Goal: Task Accomplishment & Management: Complete application form

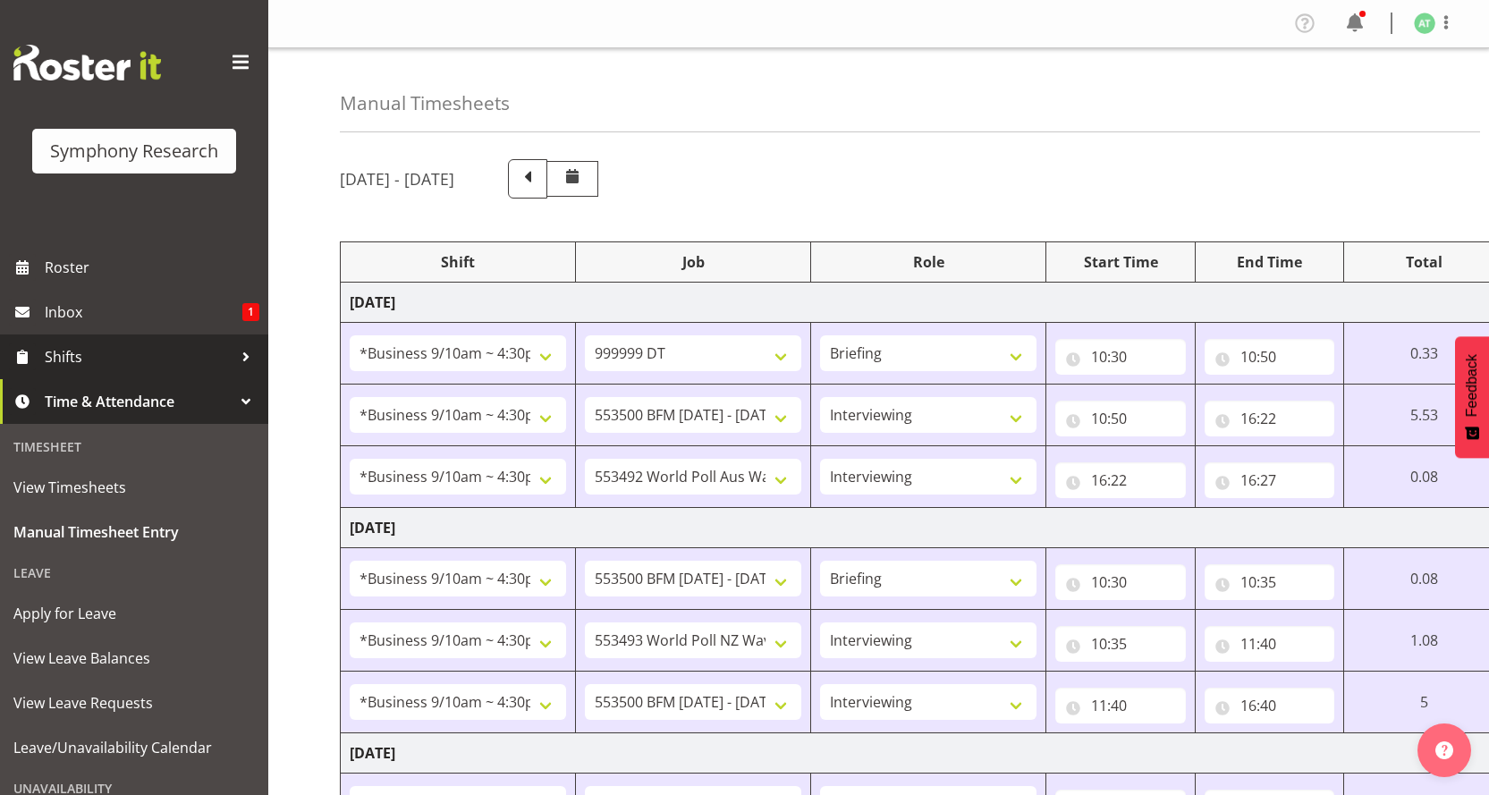
select select "26078"
select select "760"
select select "26078"
select select "10733"
select select "47"
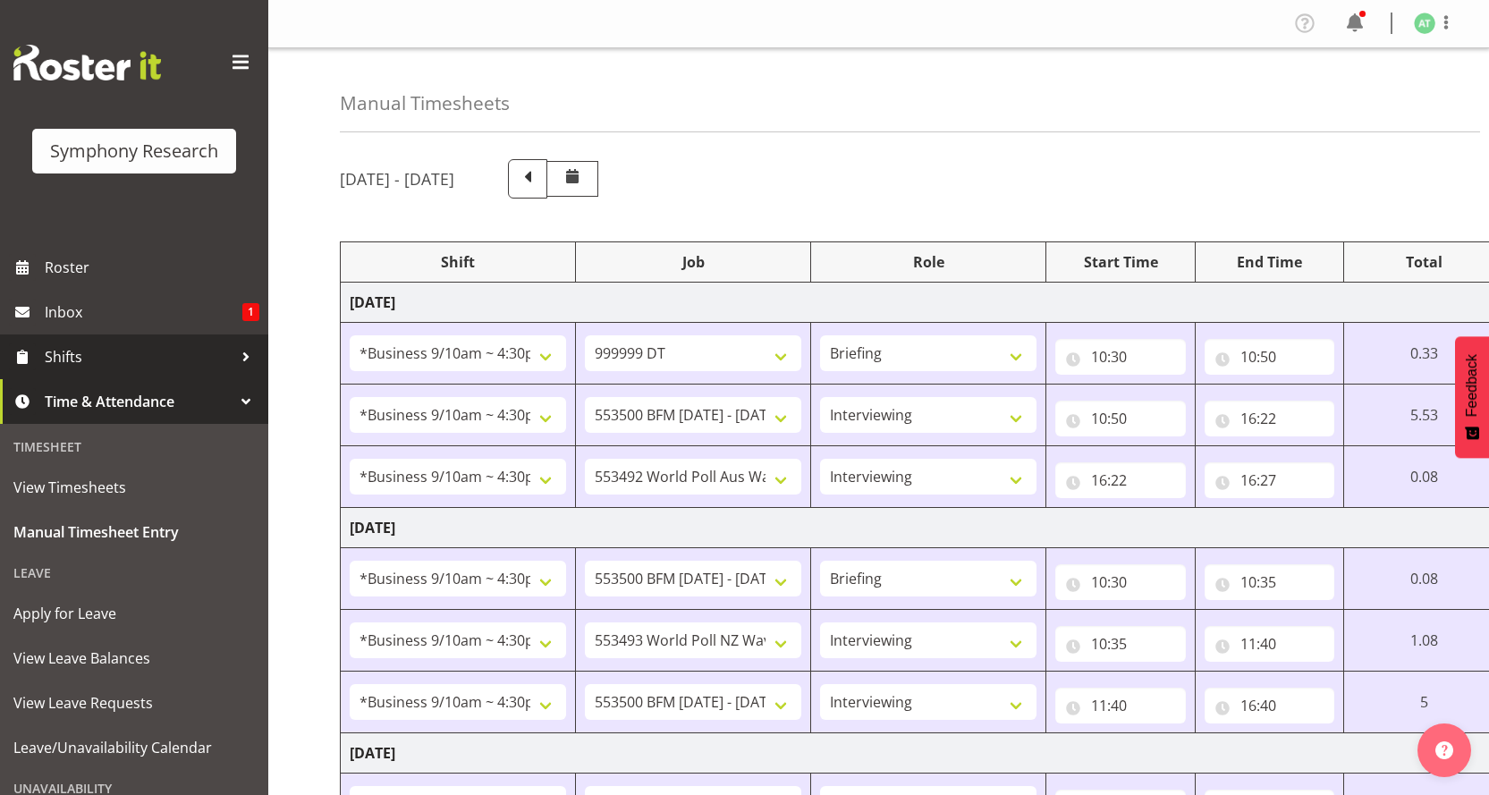
select select "26078"
select select "10499"
select select "47"
select select "26078"
select select "10733"
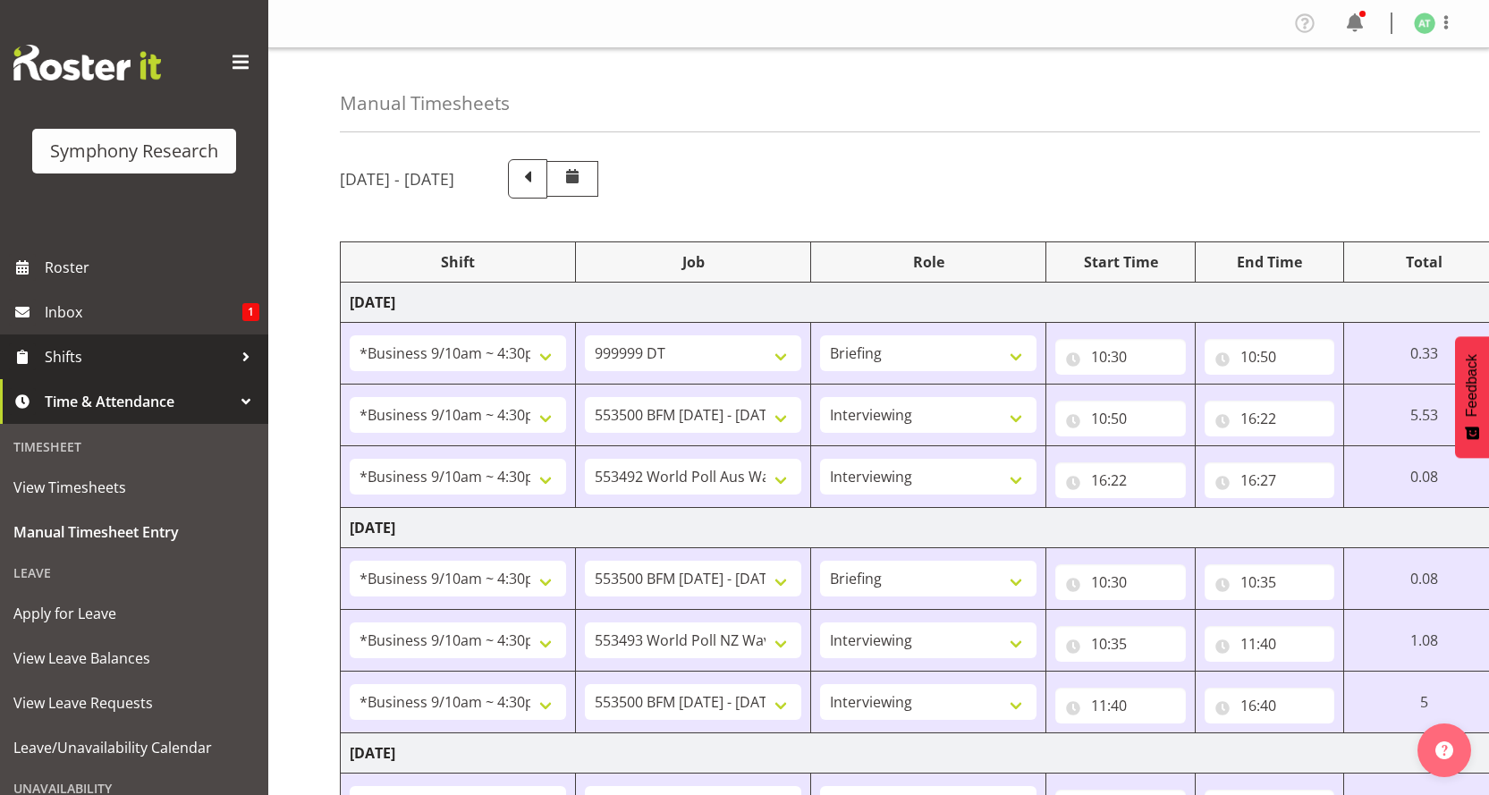
select select "26078"
select select "10527"
select select "47"
select select "26078"
select select "10733"
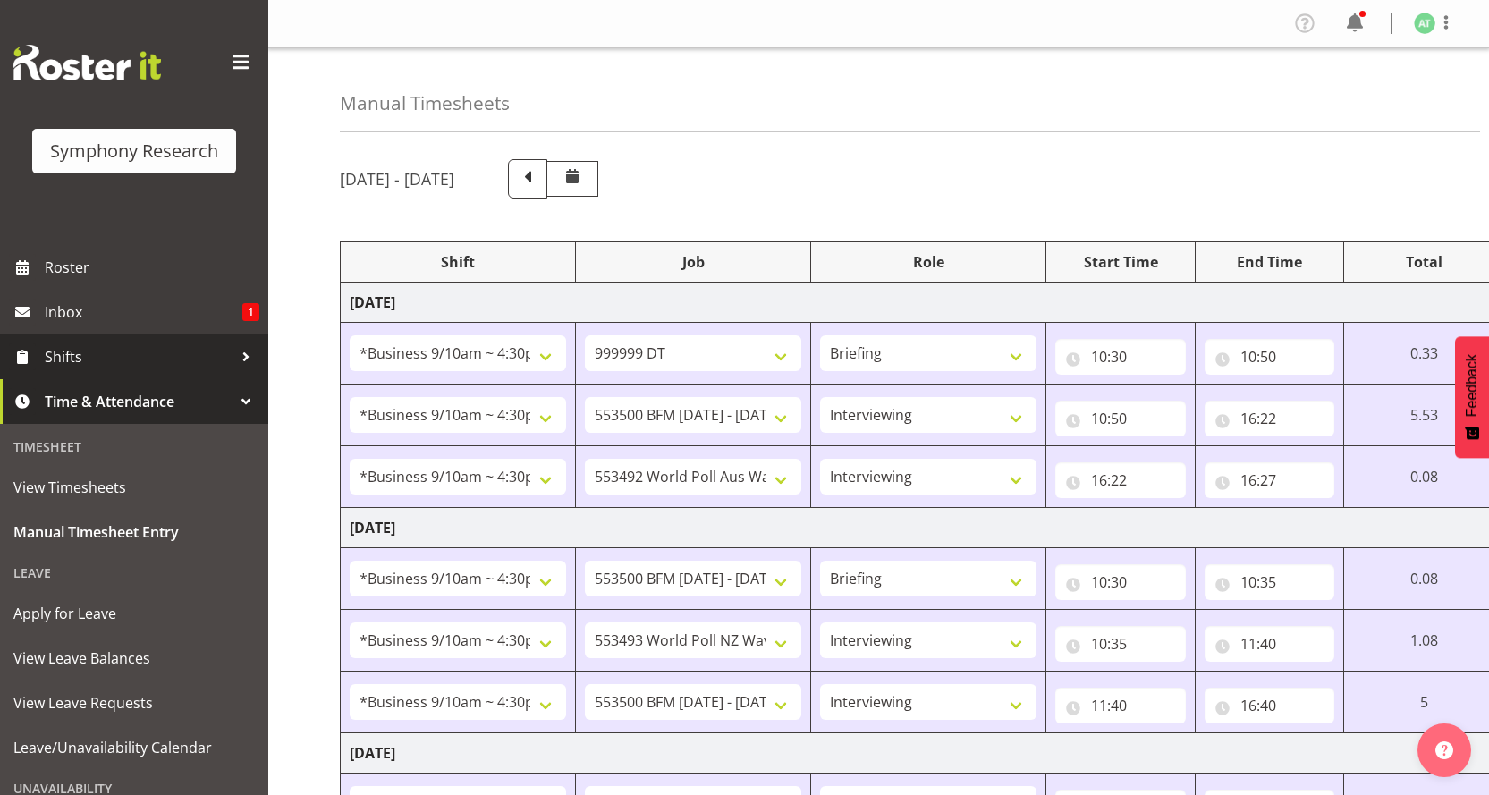
select select "47"
select select "26078"
select select "10499"
select select "47"
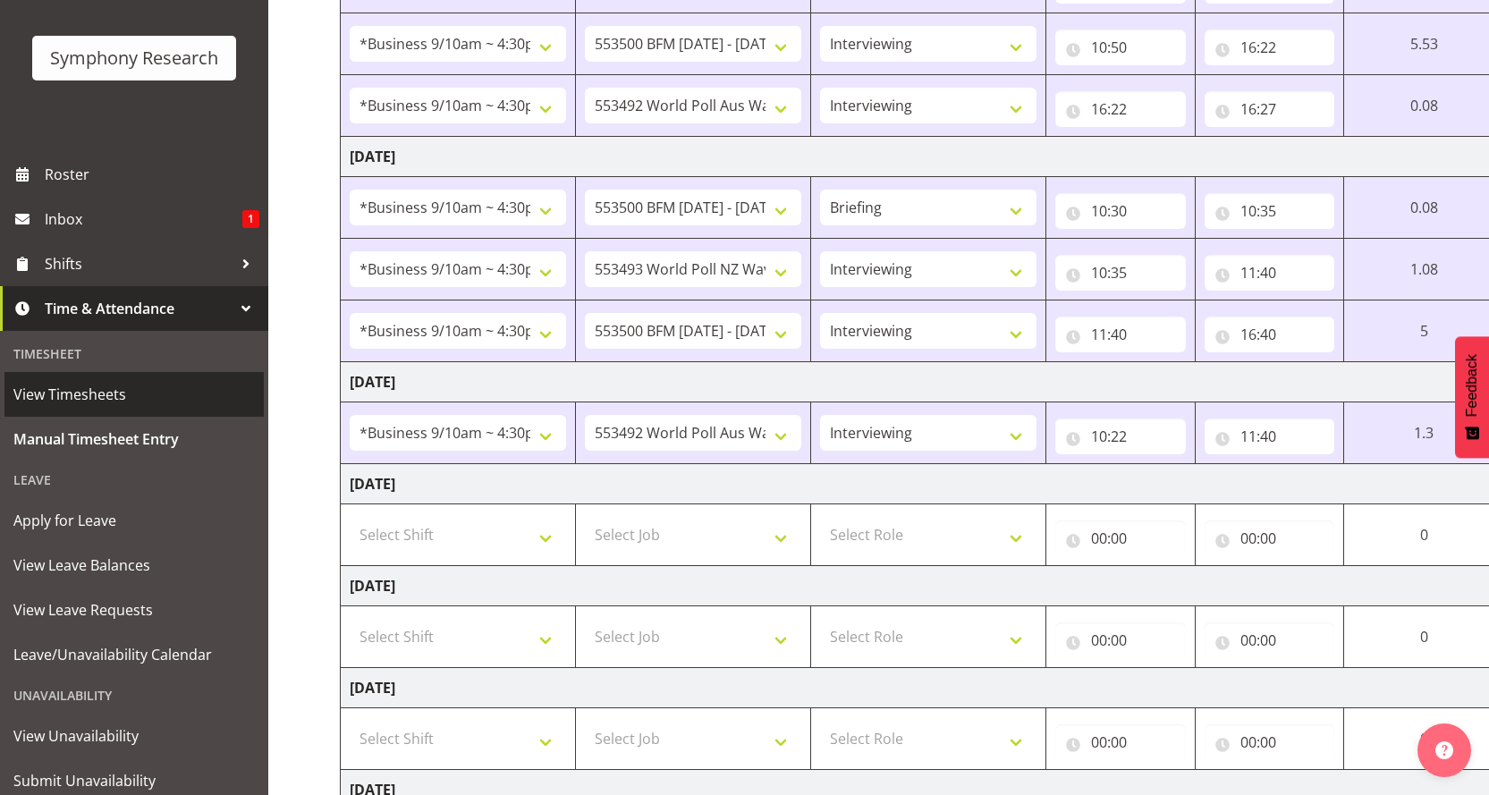
scroll to position [139, 0]
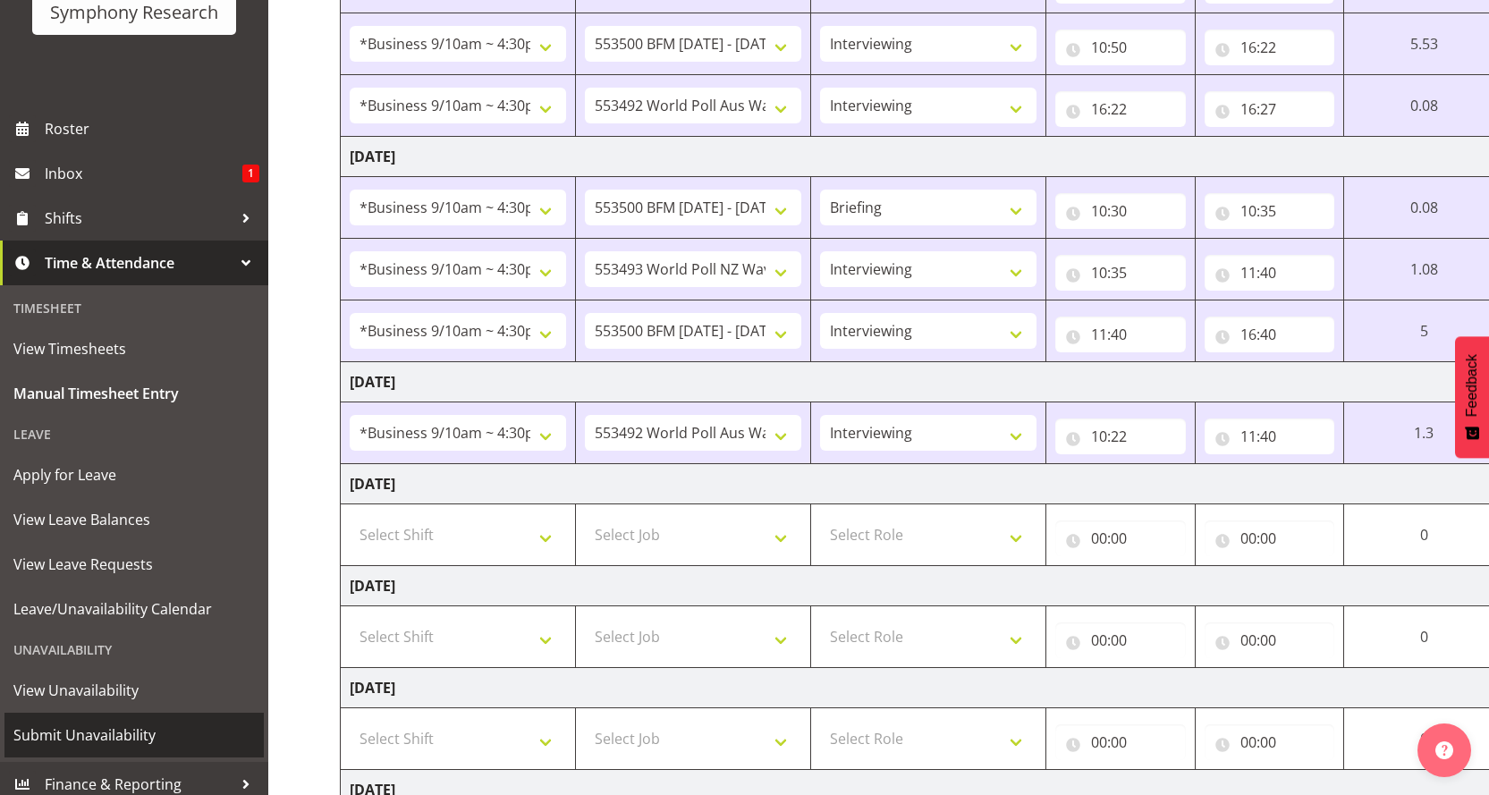
click at [90, 722] on span "Submit Unavailability" at bounding box center [133, 735] width 241 height 27
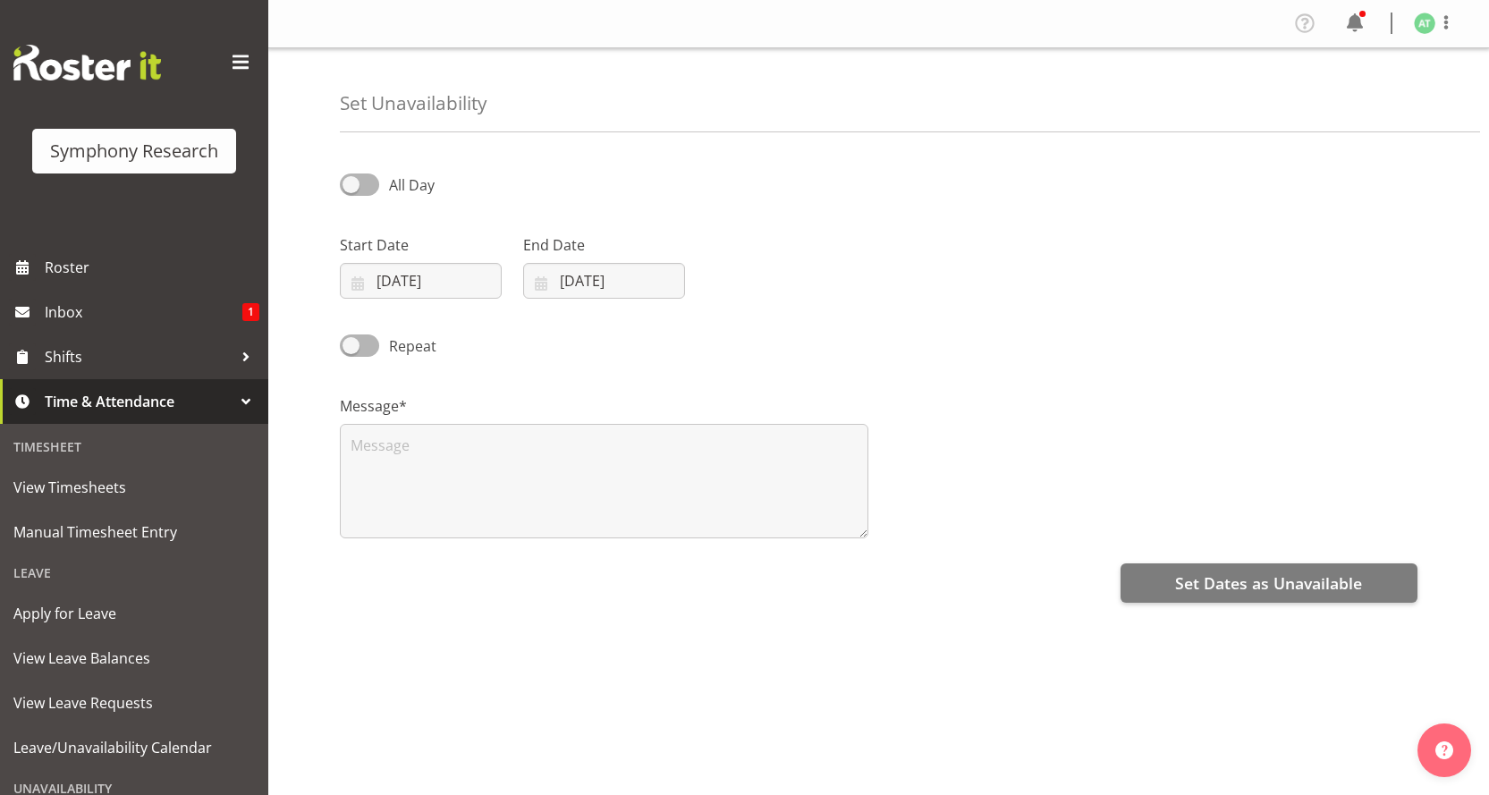
select select "9"
select select "2025"
click at [387, 263] on input "02/10/2025" at bounding box center [421, 281] width 162 height 36
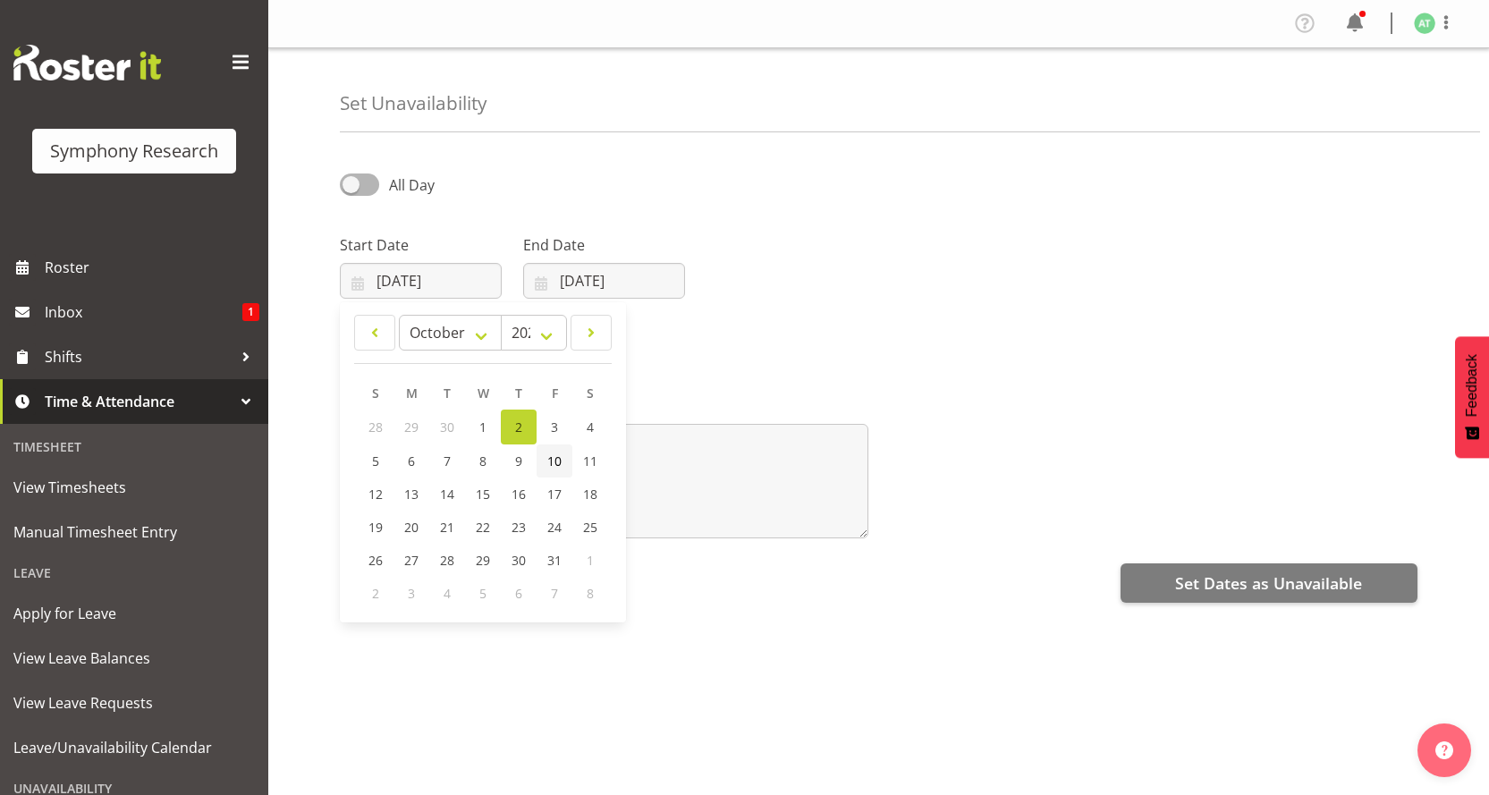
click at [547, 452] on span "10" at bounding box center [554, 460] width 14 height 17
type input "10/10/2025"
click at [588, 263] on input "02/10/2025" at bounding box center [604, 281] width 162 height 36
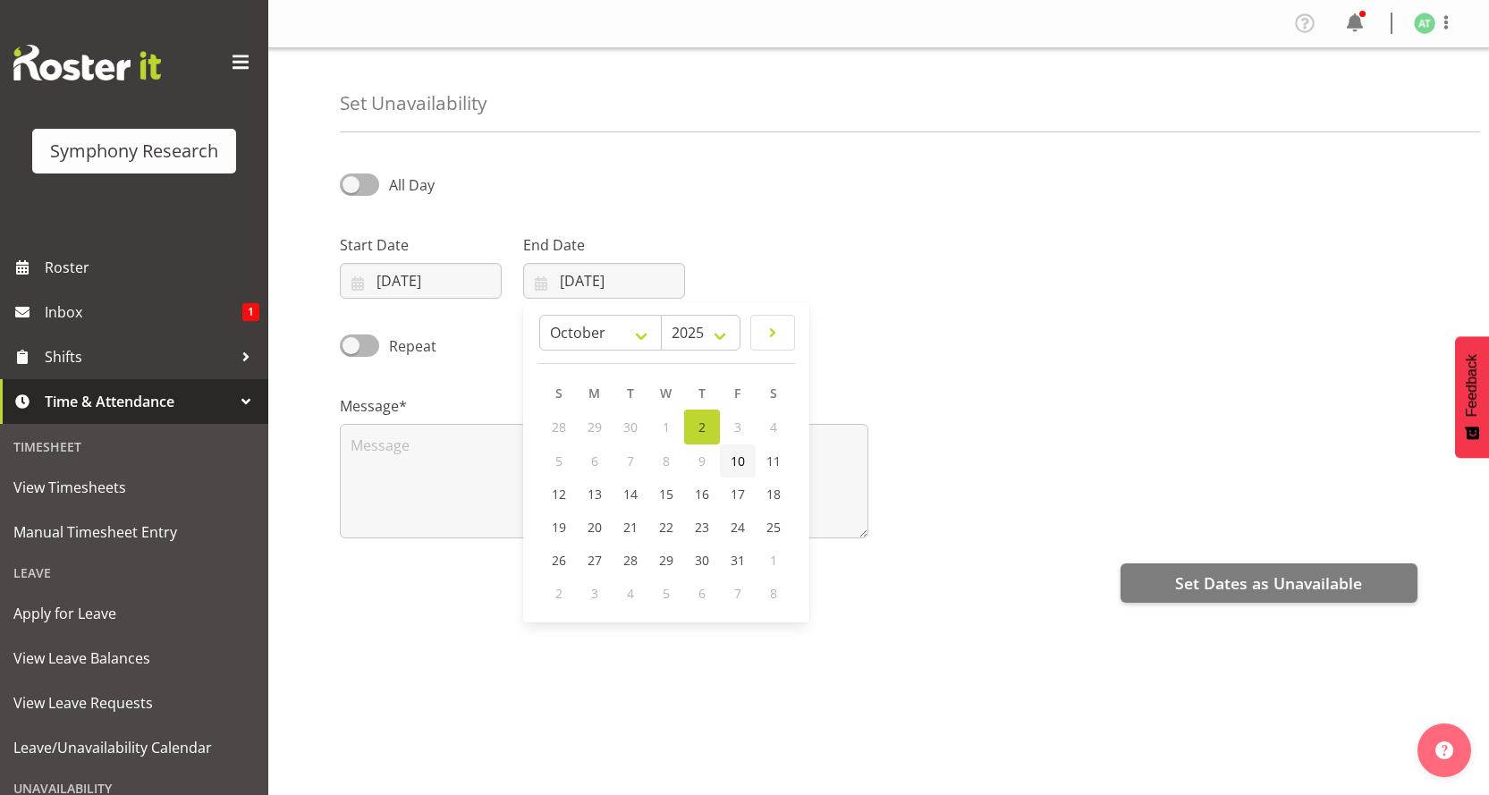
click at [731, 452] on span "10" at bounding box center [738, 460] width 14 height 17
type input "10/10/2025"
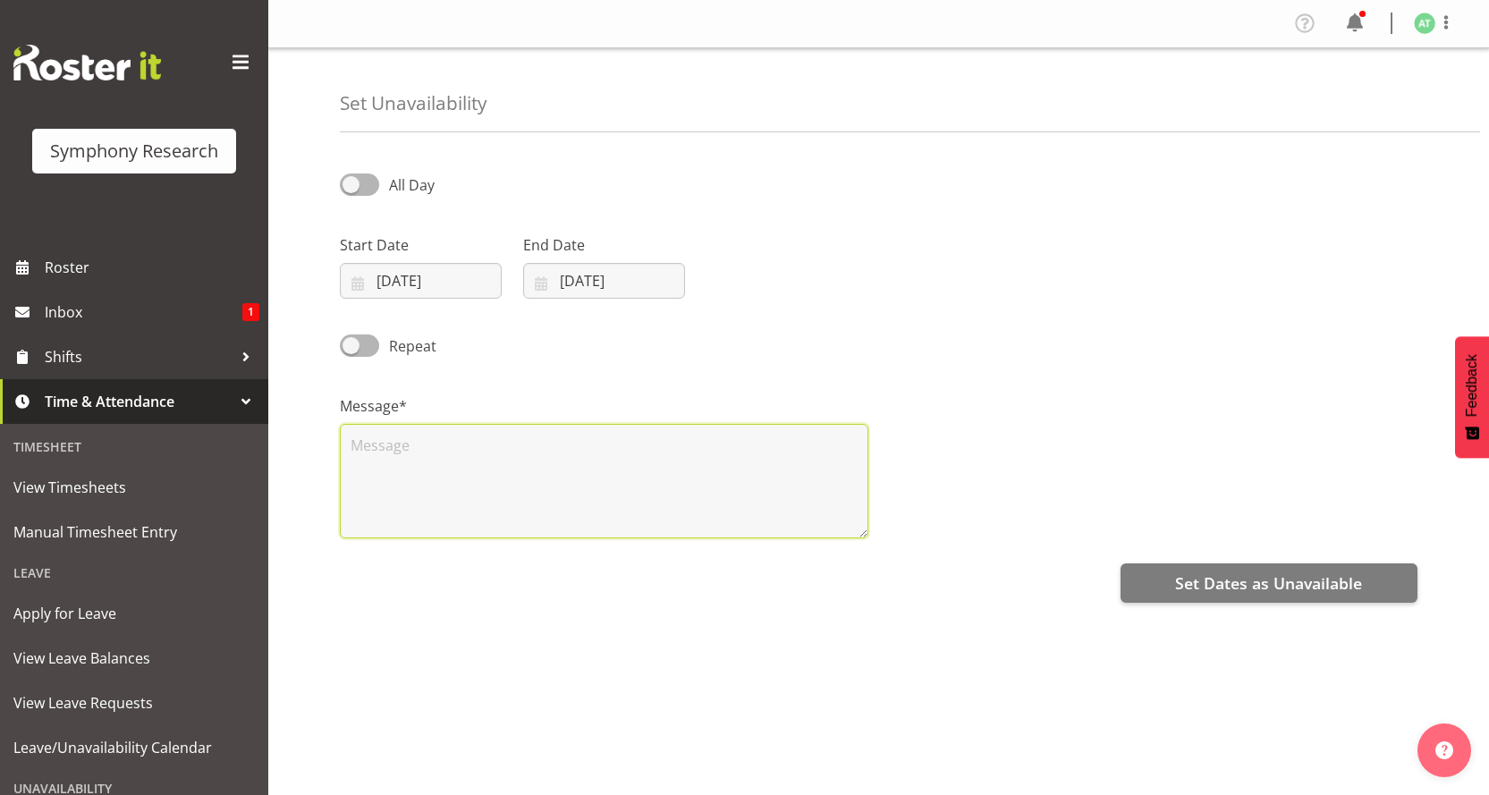
click at [381, 424] on textarea at bounding box center [604, 481] width 529 height 114
type textarea "."
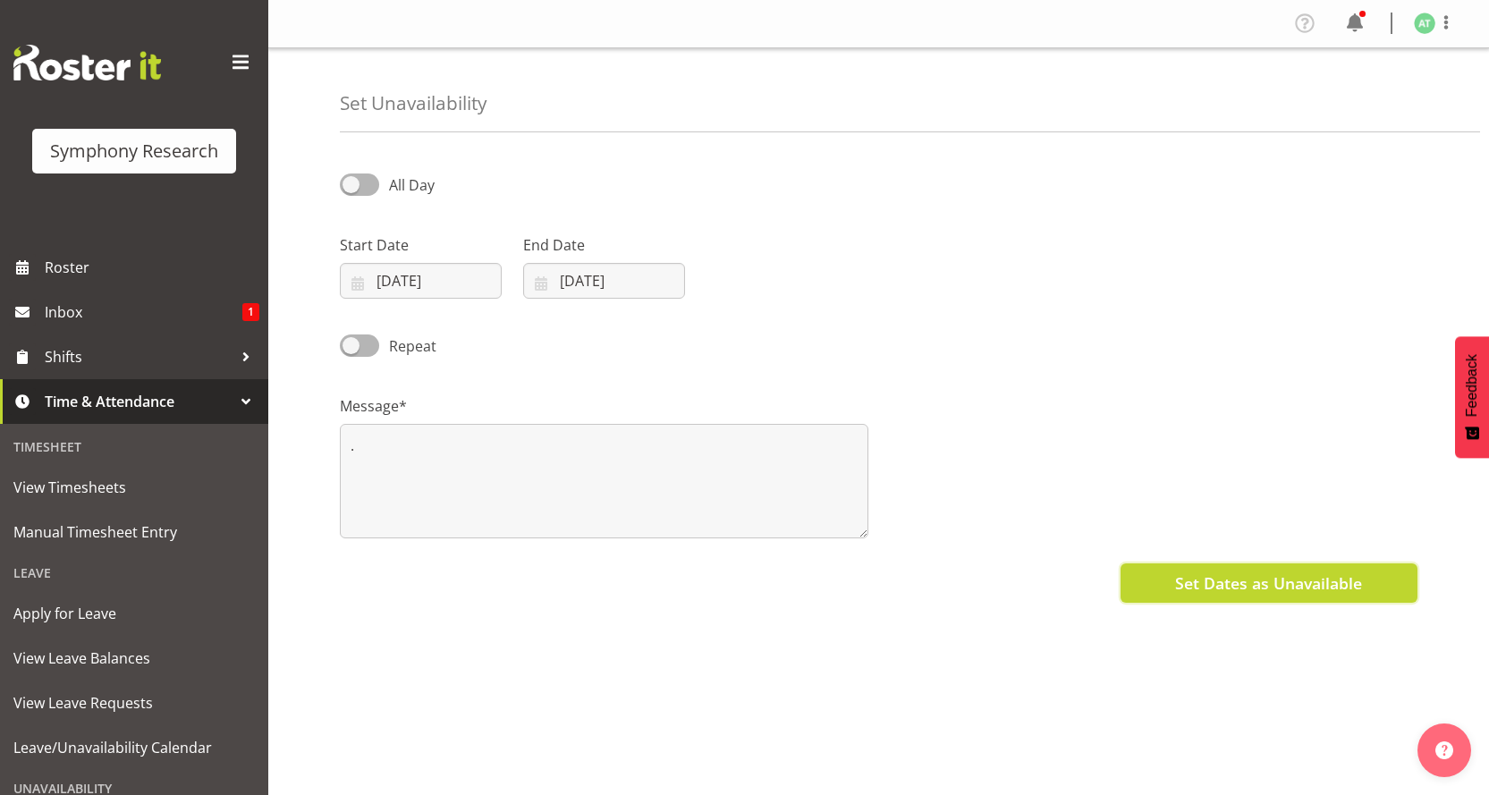
click at [1279, 571] on span "Set Dates as Unavailable" at bounding box center [1268, 582] width 187 height 23
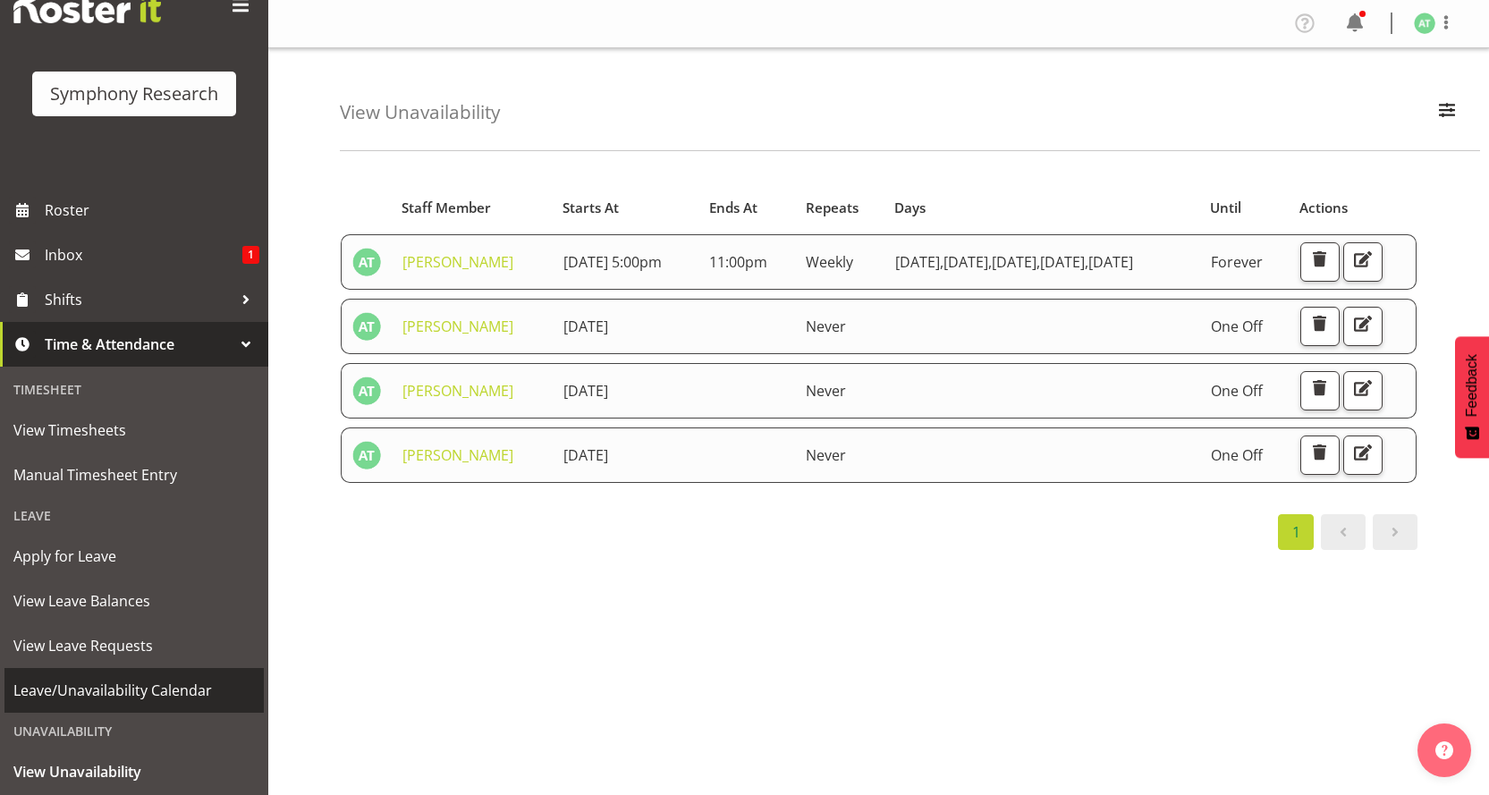
scroll to position [89, 0]
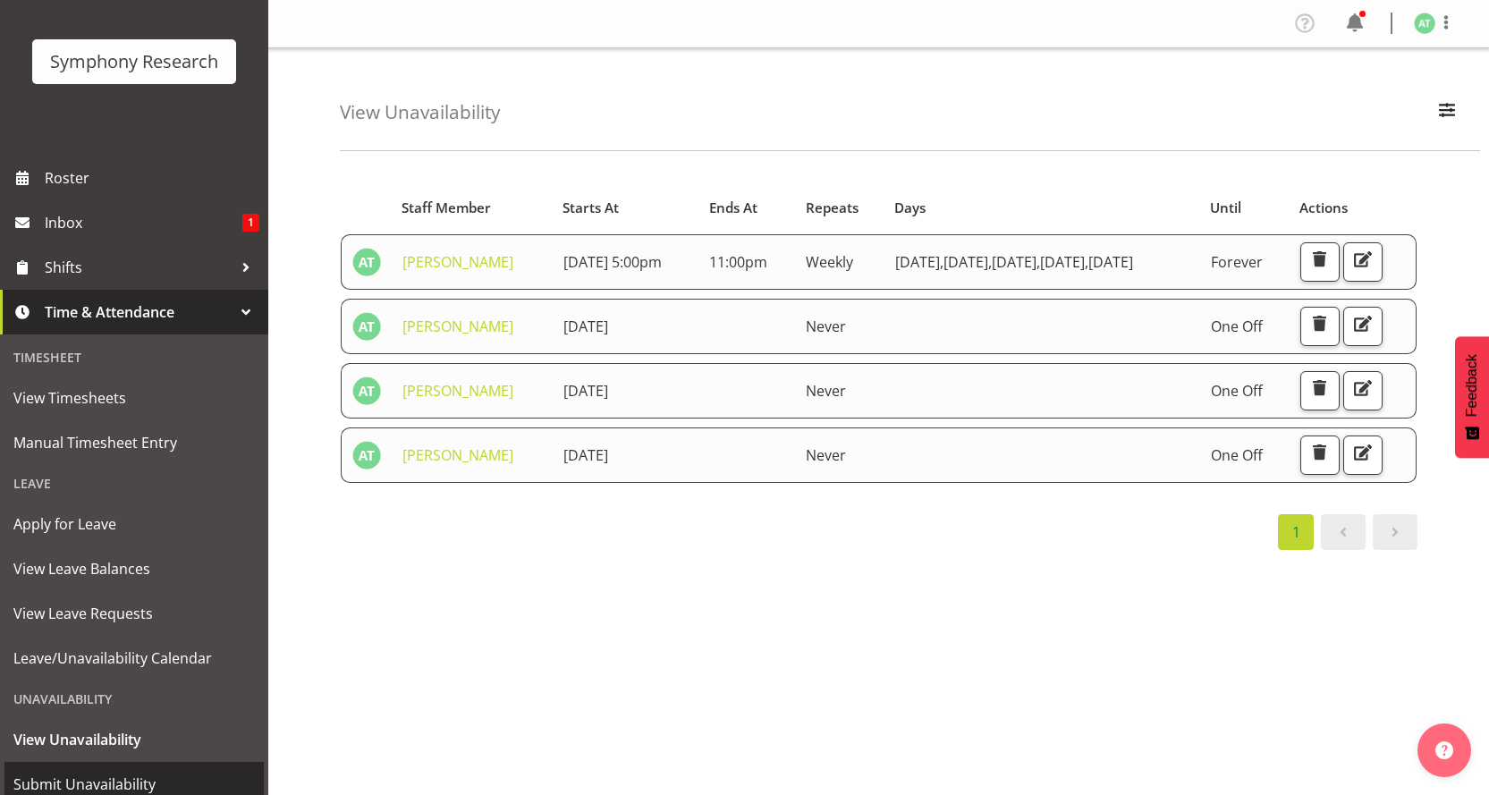
click at [70, 771] on span "Submit Unavailability" at bounding box center [133, 784] width 241 height 27
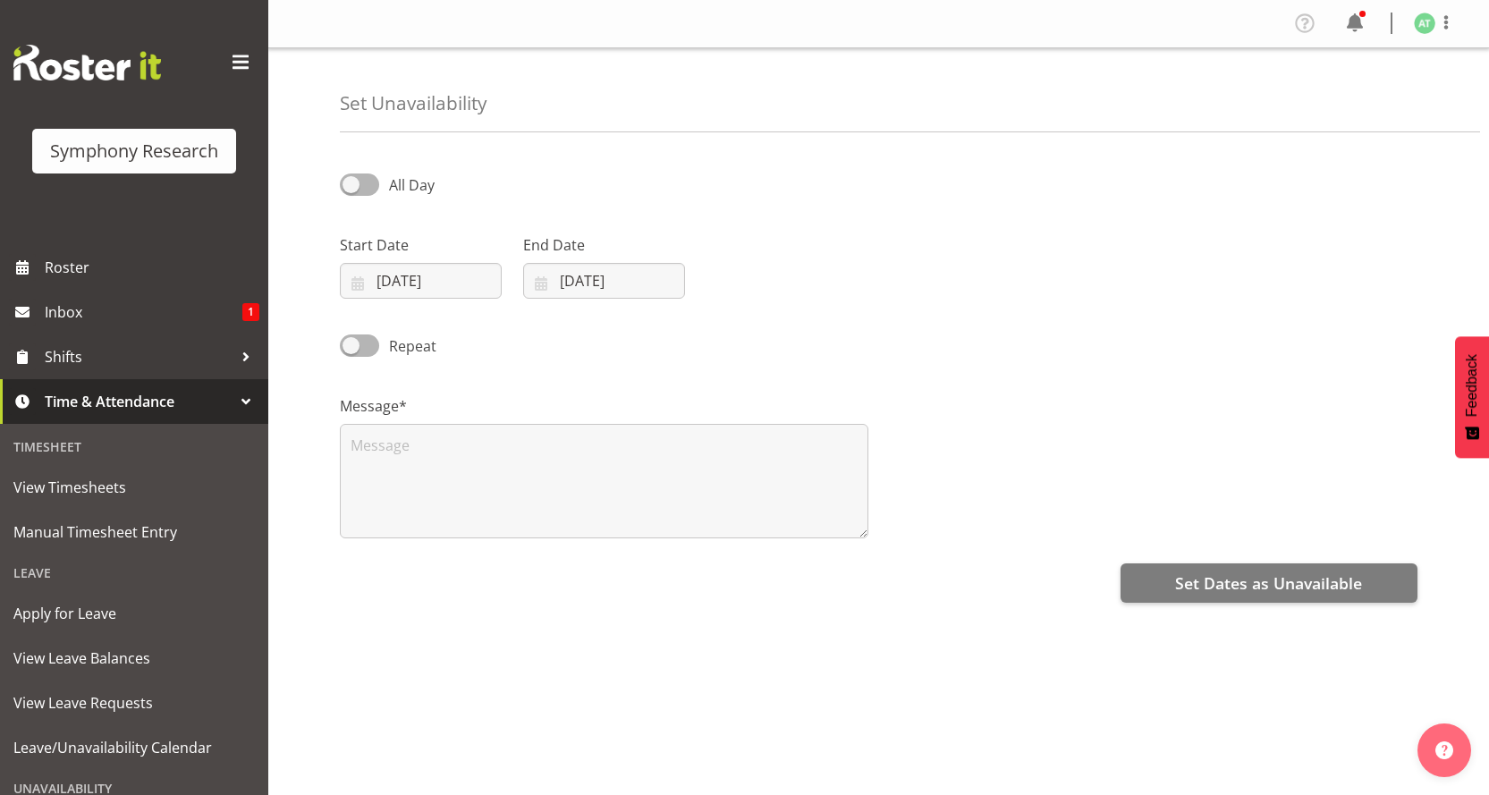
select select "9"
select select "2025"
click at [381, 263] on input "[DATE]" at bounding box center [421, 281] width 162 height 36
click at [383, 486] on span "12" at bounding box center [375, 494] width 14 height 17
type input "12/10/2025"
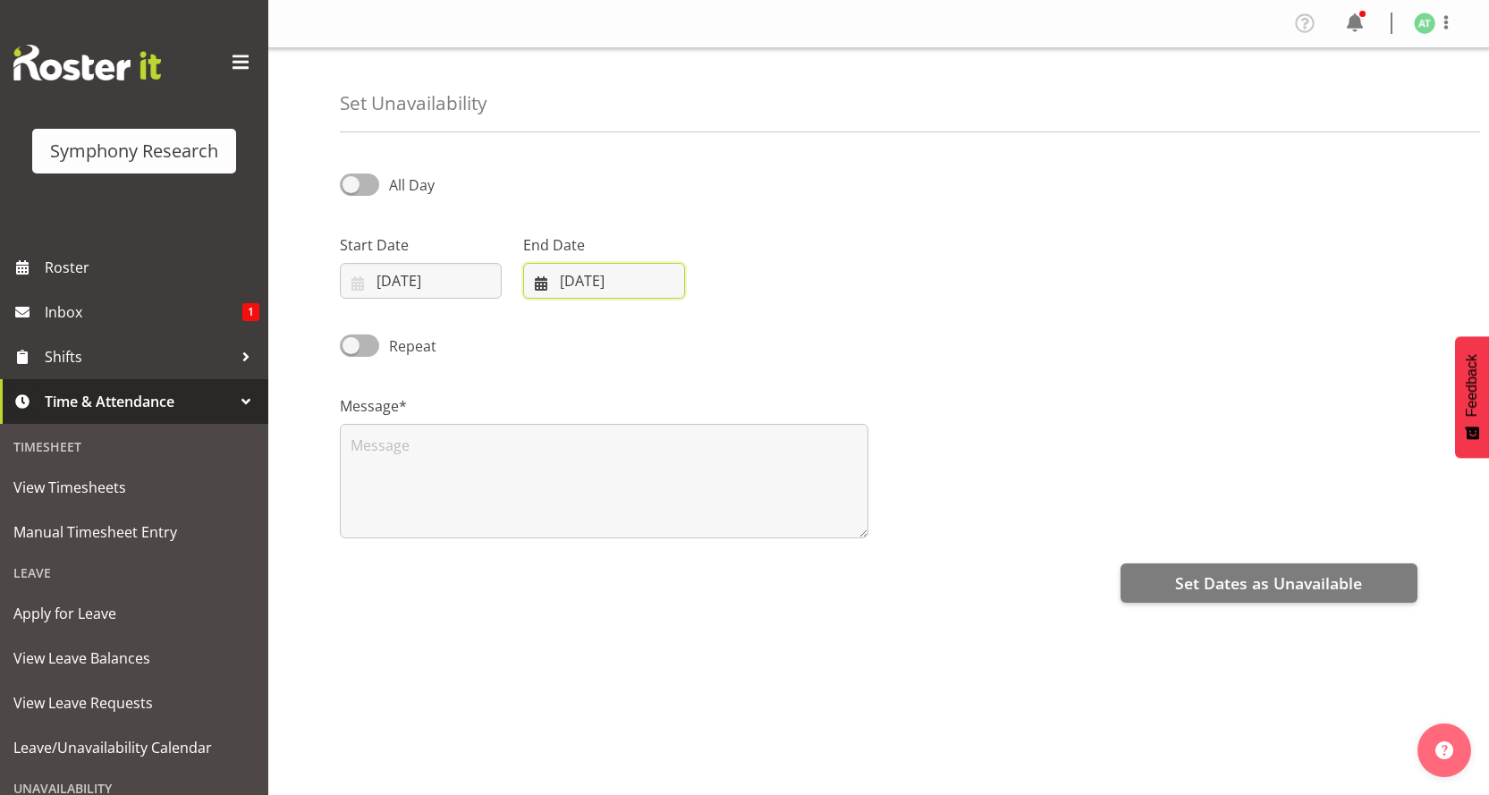
click at [562, 263] on input "02/10/2025" at bounding box center [604, 281] width 162 height 36
click at [566, 486] on span "12" at bounding box center [559, 494] width 14 height 17
type input "12/10/2025"
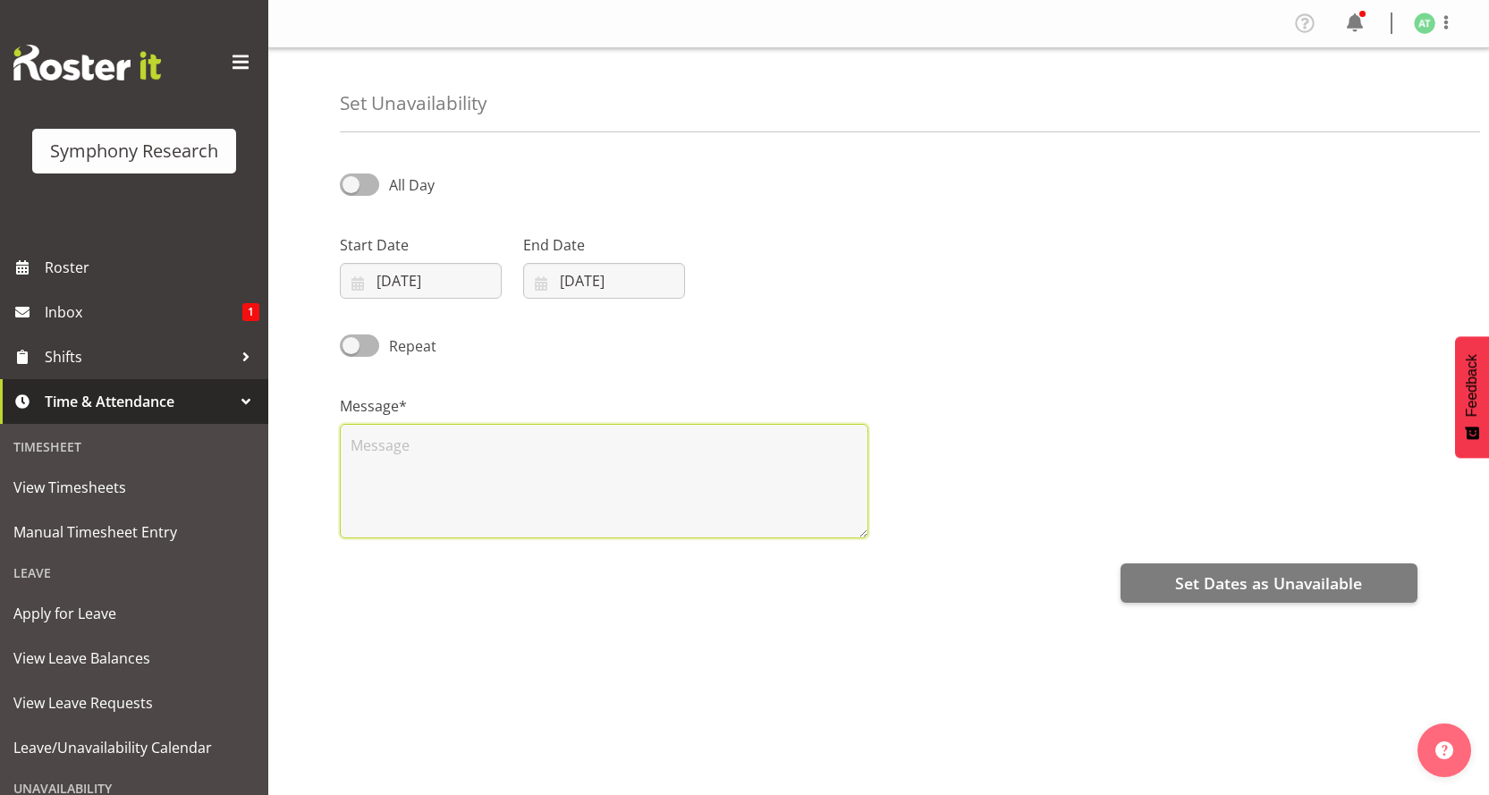
click at [407, 424] on textarea at bounding box center [604, 481] width 529 height 114
type textarea "."
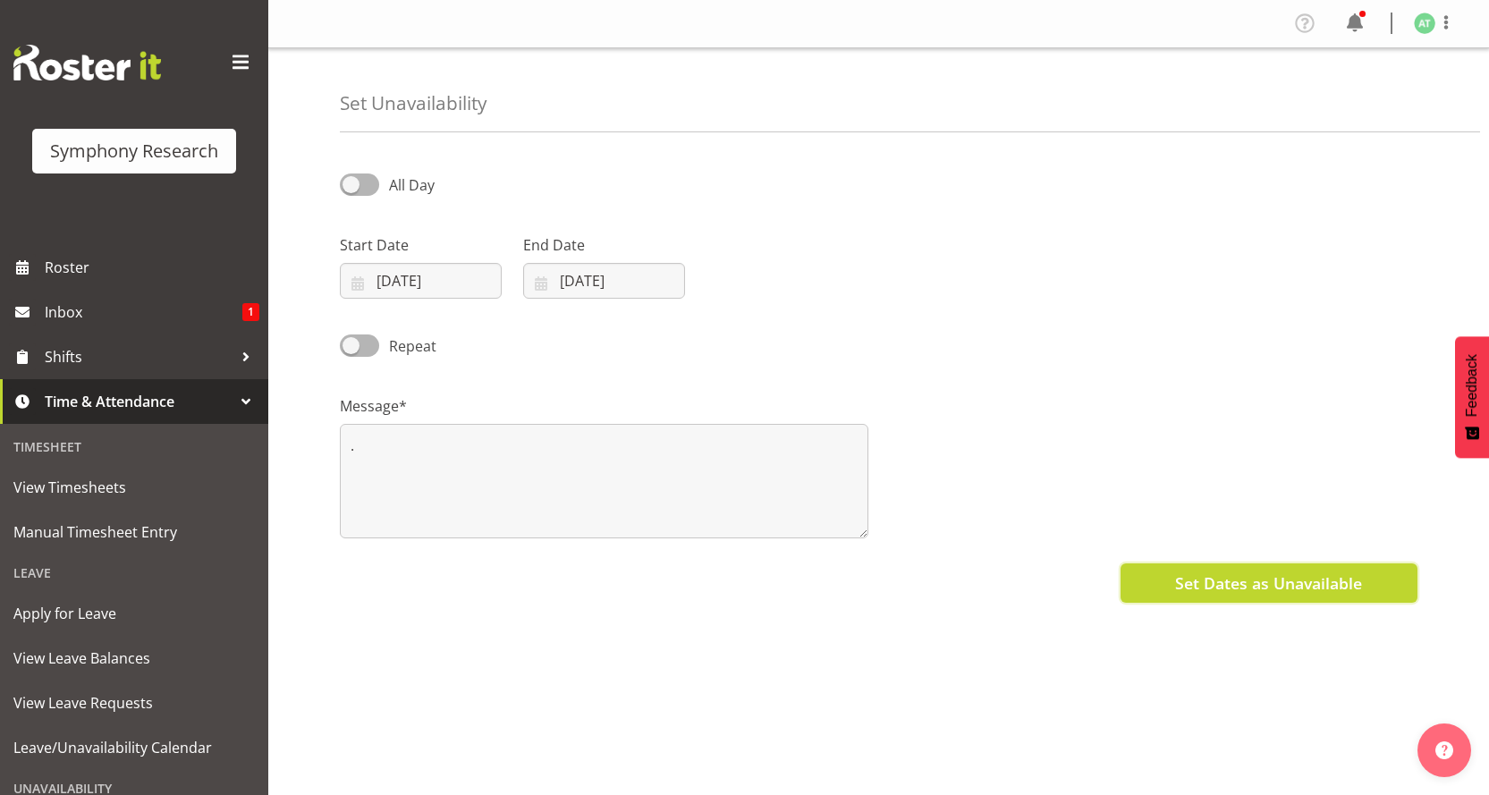
click at [1271, 571] on span "Set Dates as Unavailable" at bounding box center [1268, 582] width 187 height 23
